Goal: Transaction & Acquisition: Purchase product/service

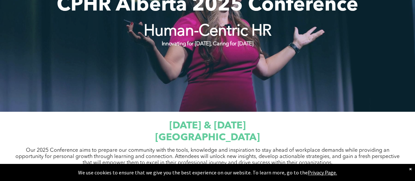
click at [247, 82] on div at bounding box center [207, 21] width 415 height 180
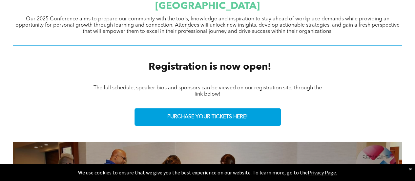
scroll to position [296, 0]
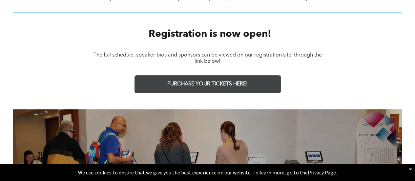
click at [221, 89] on link "PURCHASE YOUR TICKETS HERE!" at bounding box center [208, 84] width 146 height 18
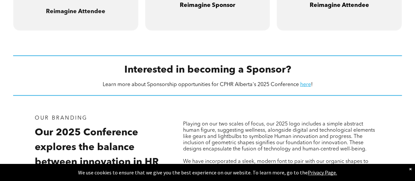
scroll to position [531, 0]
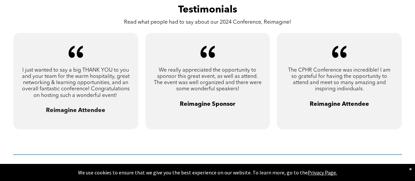
click at [218, 82] on span "We really appreciated the opportunity to sponsor this great event, as well as a…" at bounding box center [208, 80] width 108 height 24
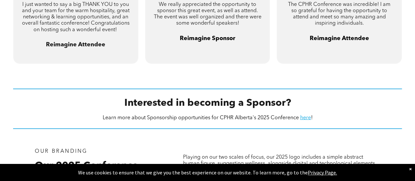
scroll to position [662, 0]
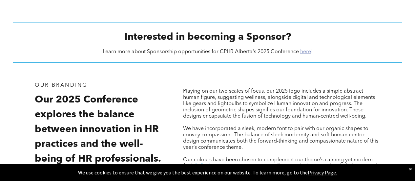
click at [304, 53] on link "here" at bounding box center [306, 51] width 11 height 5
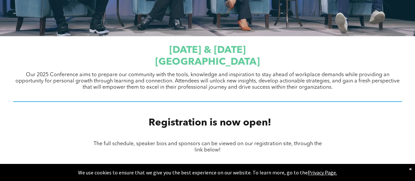
scroll to position [203, 0]
